Goal: Task Accomplishment & Management: Manage account settings

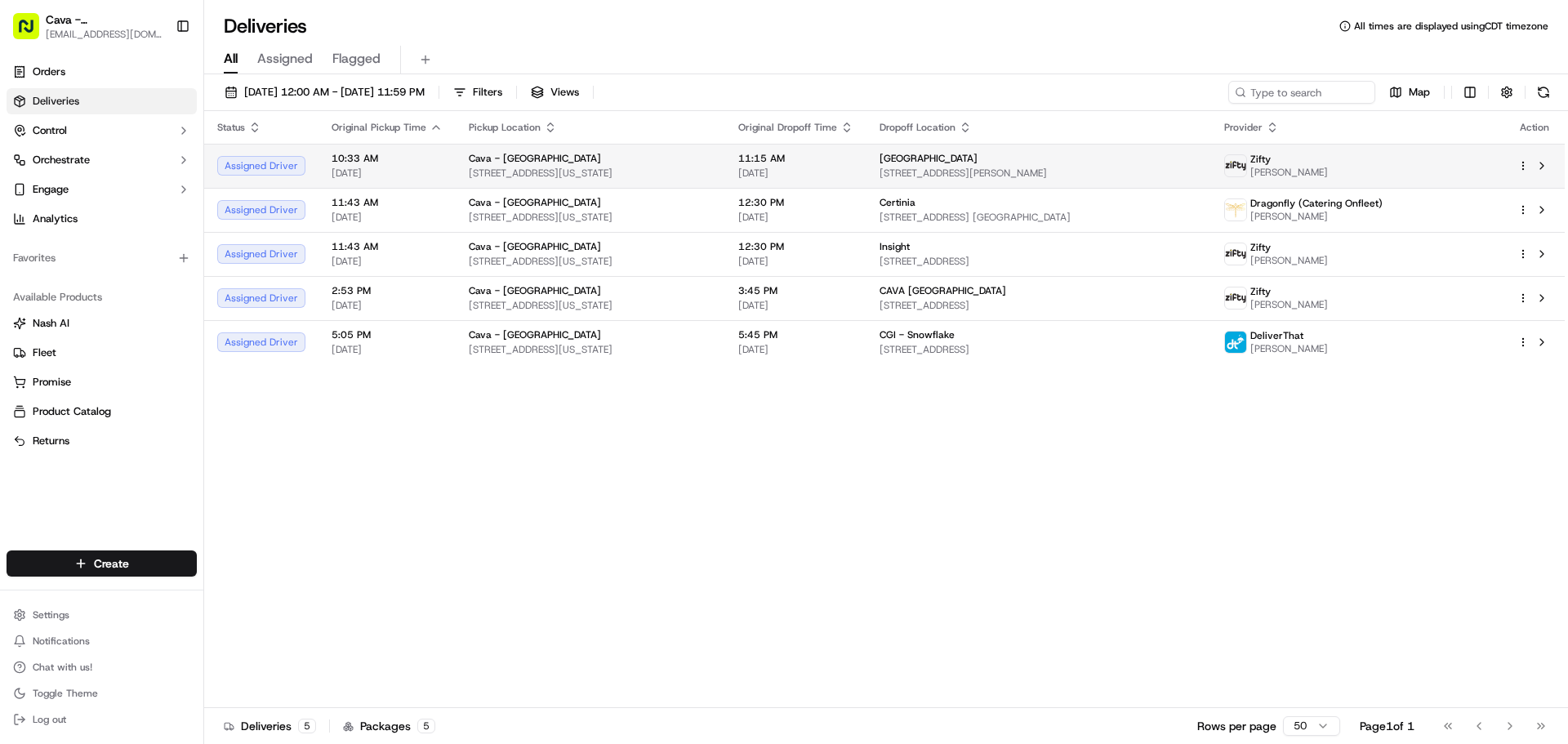
click at [1524, 168] on html "Cava - [GEOGRAPHIC_DATA] [EMAIL_ADDRESS][DOMAIN_NAME] Toggle Sidebar Orders Del…" at bounding box center [784, 372] width 1568 height 744
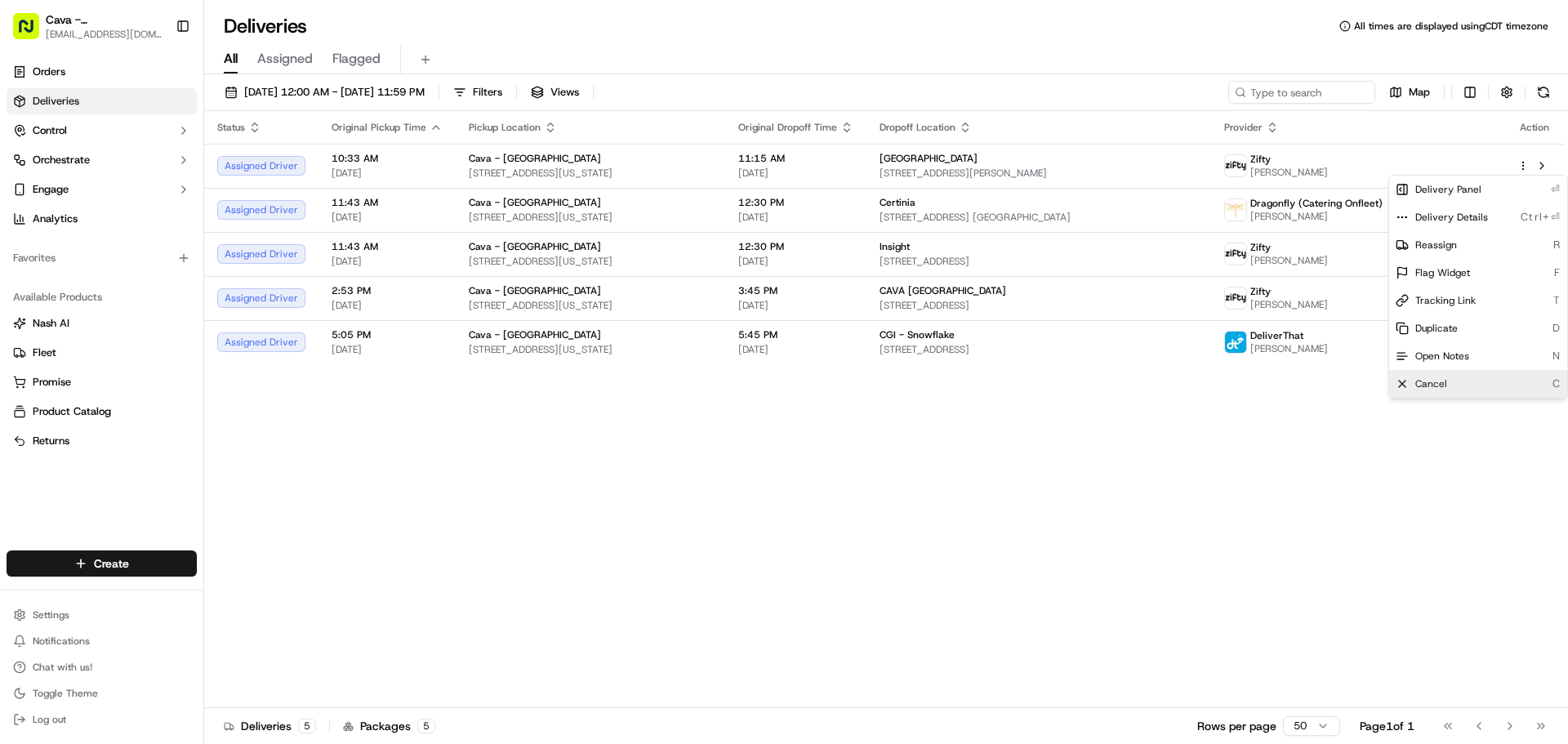
click at [1445, 379] on span "Cancel" at bounding box center [1431, 384] width 31 height 13
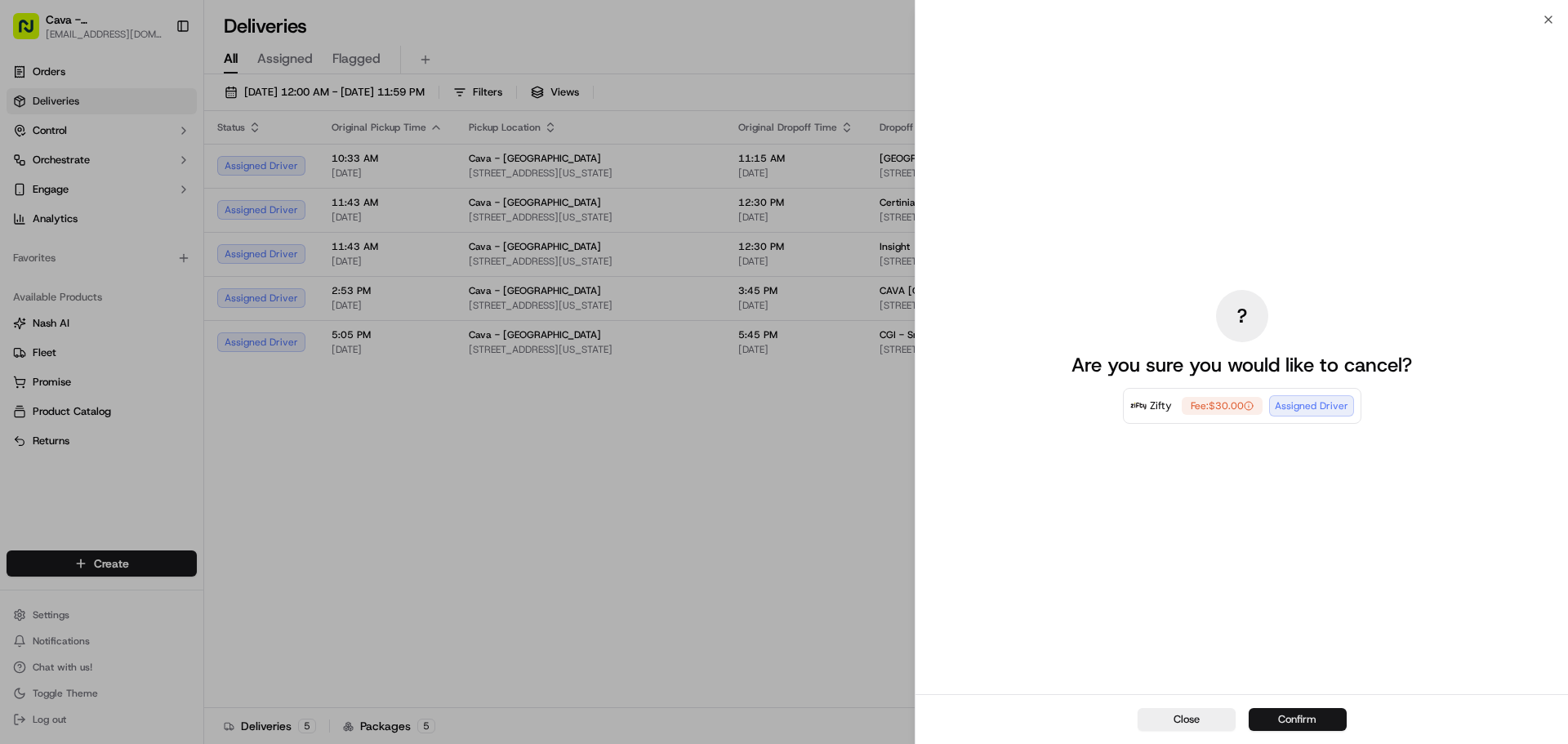
click at [1292, 715] on button "Confirm" at bounding box center [1298, 720] width 98 height 23
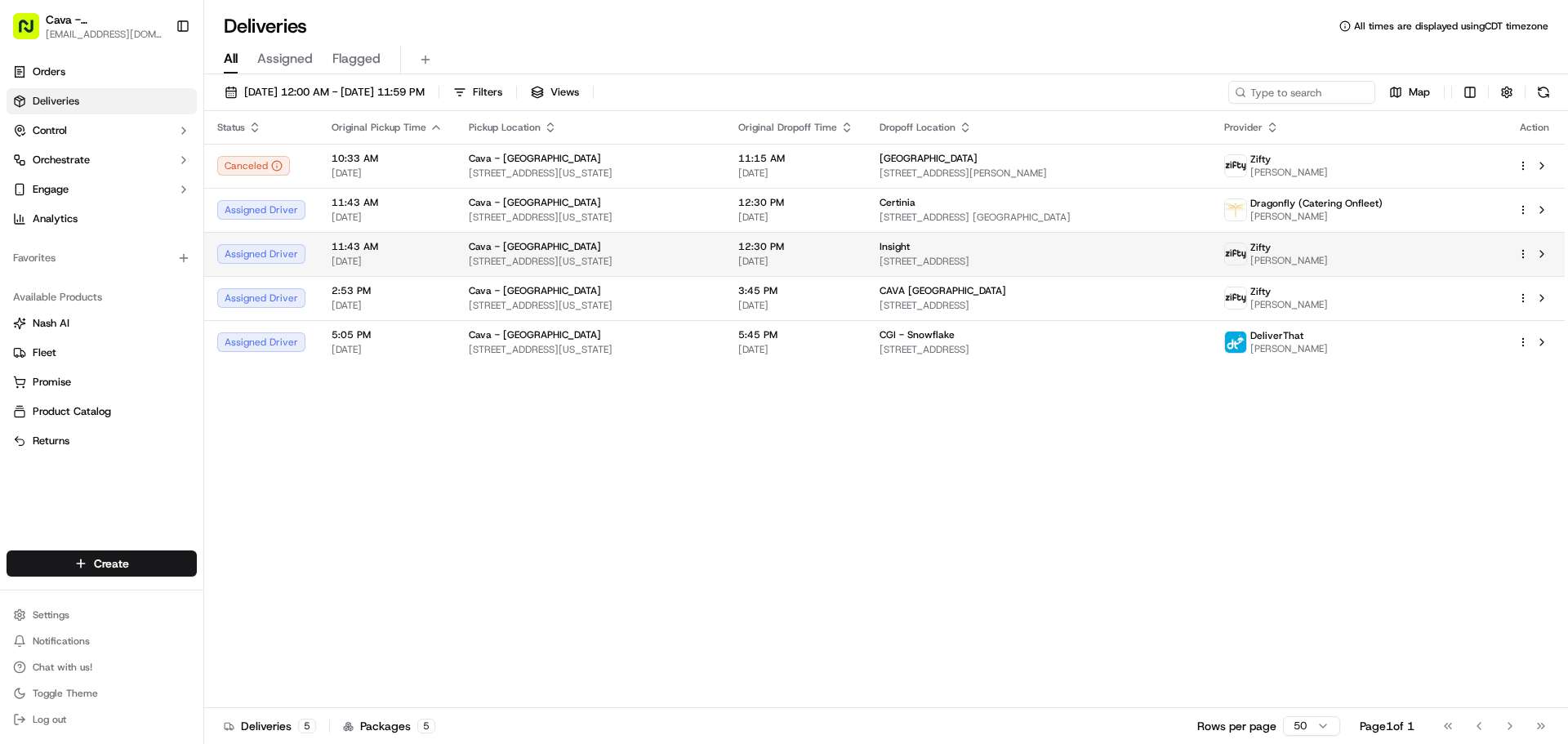
click at [1521, 251] on html "Cava - [GEOGRAPHIC_DATA] [EMAIL_ADDRESS][DOMAIN_NAME] Toggle Sidebar Orders Del…" at bounding box center [784, 372] width 1568 height 744
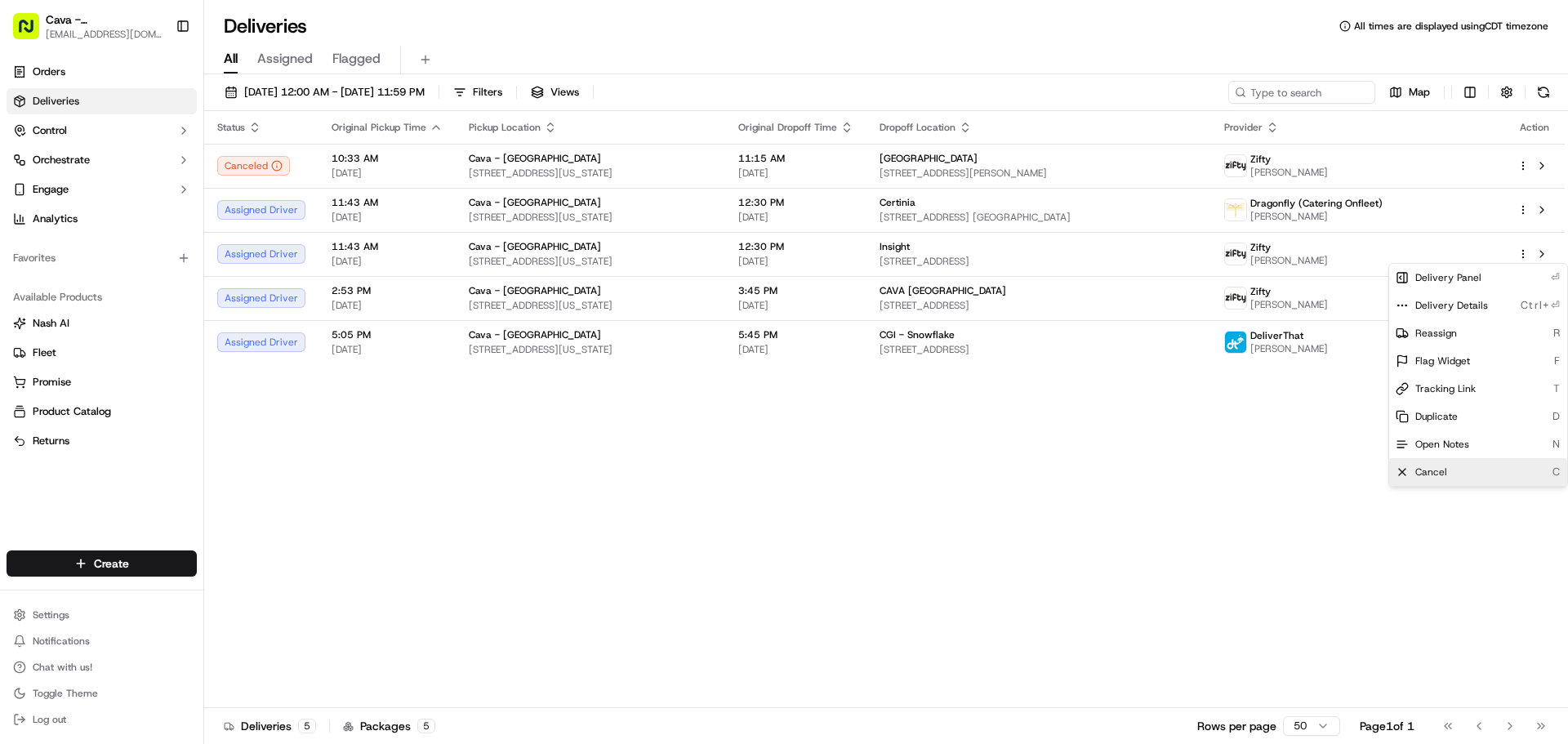
click at [1432, 470] on span "Cancel" at bounding box center [1431, 472] width 31 height 13
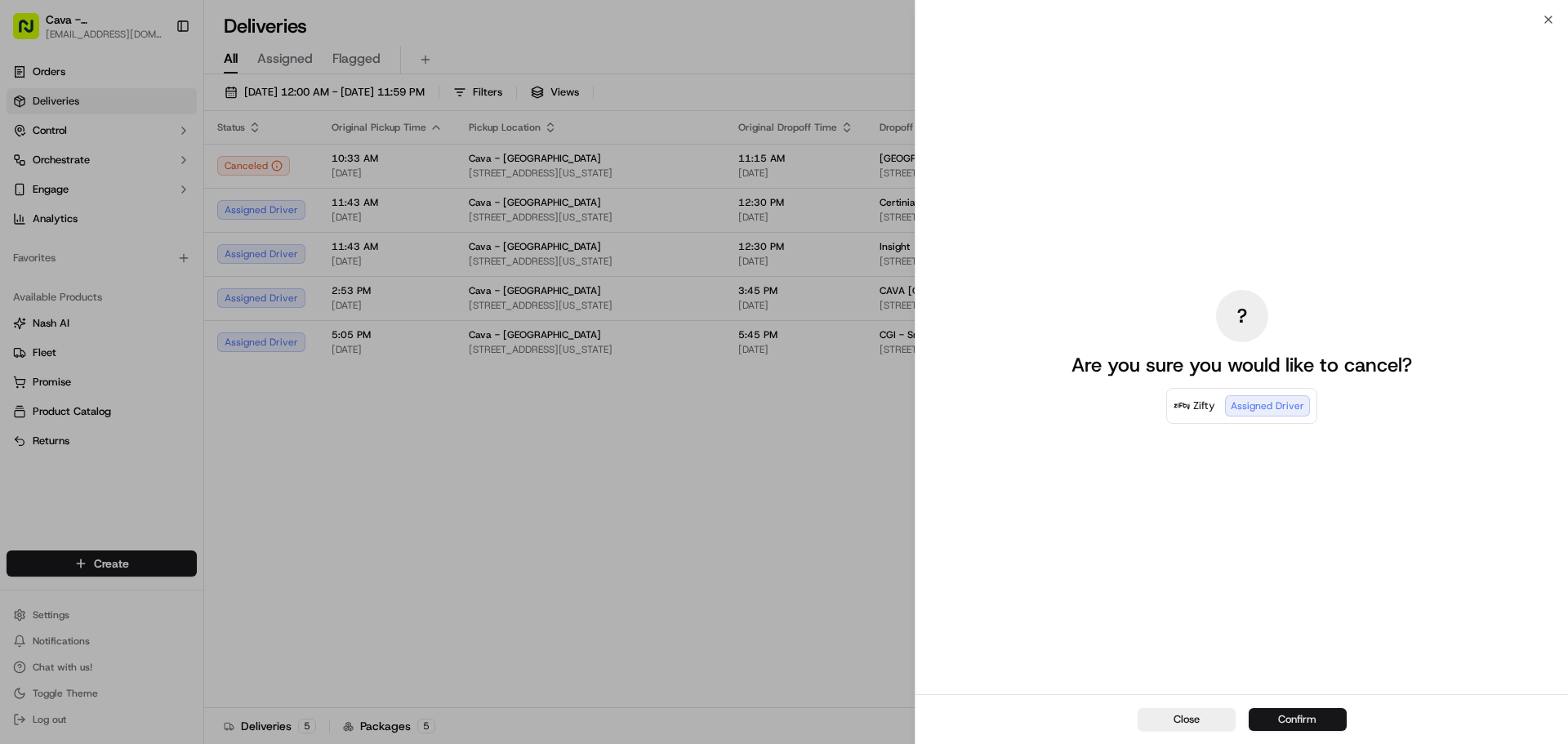
click at [1291, 712] on button "Confirm" at bounding box center [1298, 720] width 98 height 23
